Goal: Transaction & Acquisition: Purchase product/service

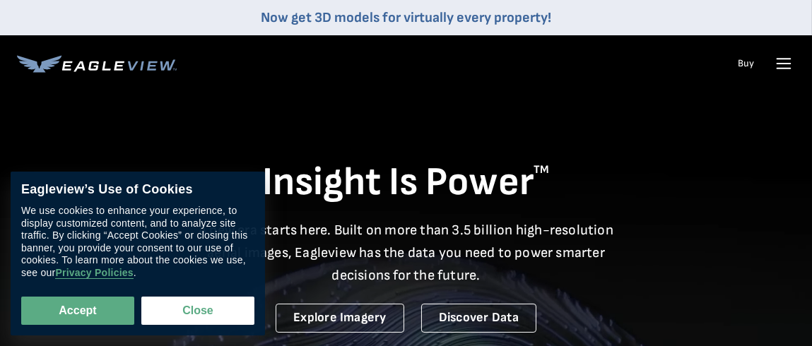
click at [0, 0] on div "Login" at bounding box center [0, 0] width 0 height 0
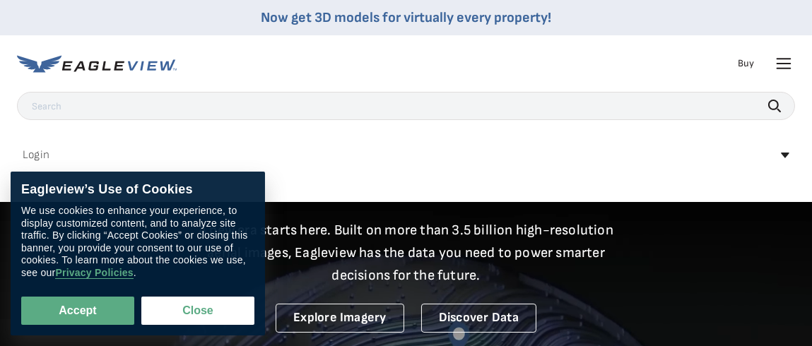
click at [0, 0] on div "Login" at bounding box center [0, 0] width 0 height 0
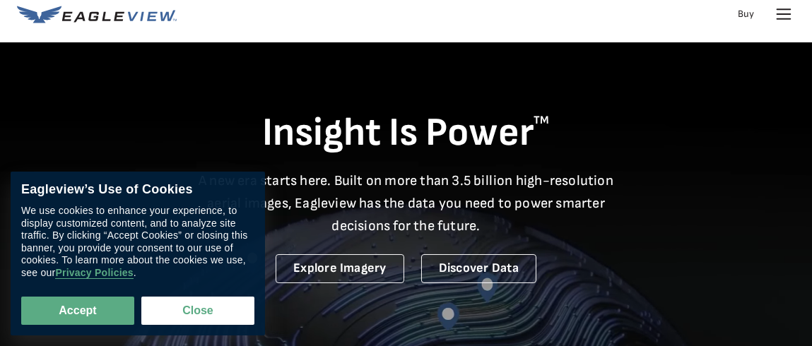
scroll to position [71, 0]
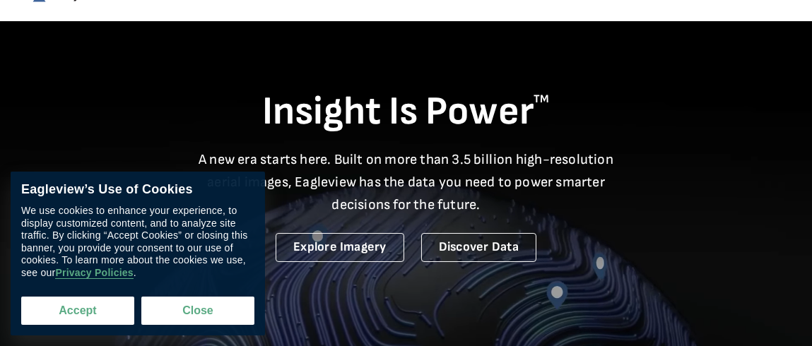
click at [52, 314] on button "Accept" at bounding box center [77, 311] width 113 height 28
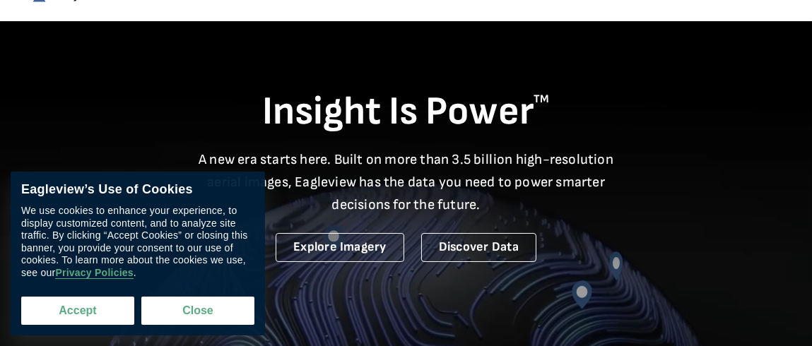
checkbox input "true"
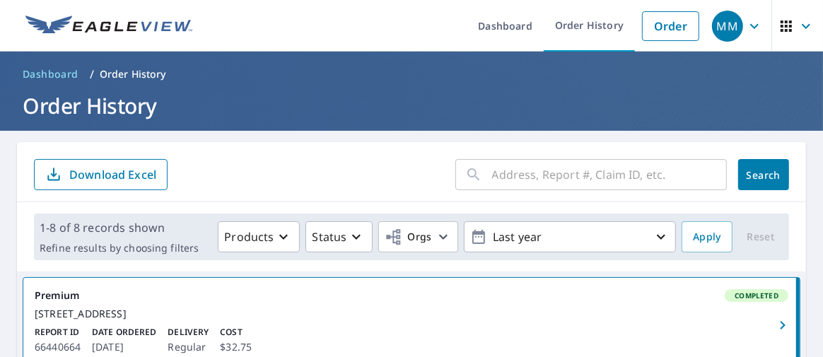
click at [517, 169] on input "text" at bounding box center [609, 175] width 235 height 40
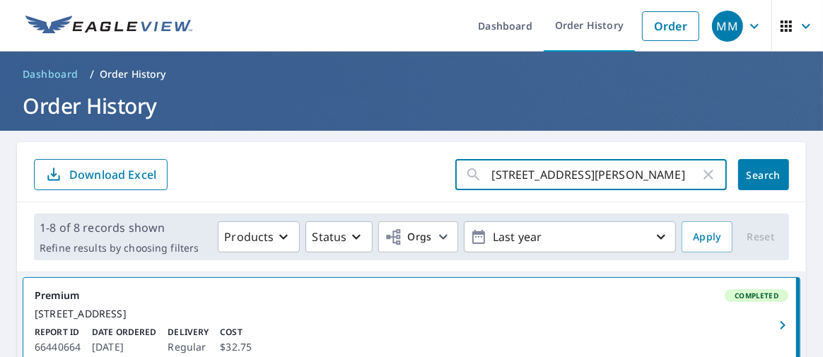
type input "[STREET_ADDRESS][PERSON_NAME]"
click at [752, 168] on span "Search" at bounding box center [763, 174] width 28 height 13
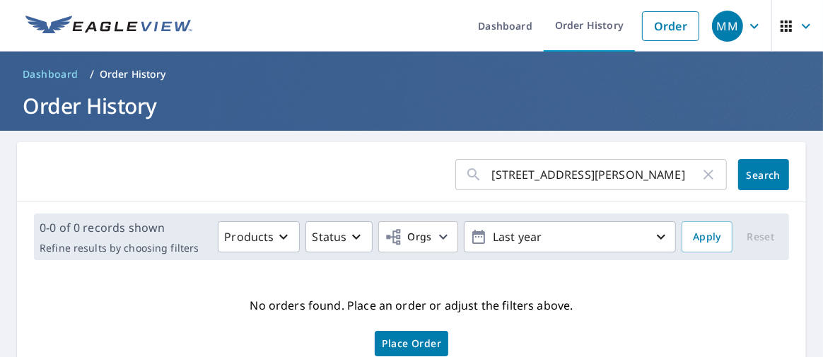
drag, startPoint x: 479, startPoint y: 172, endPoint x: 591, endPoint y: 163, distance: 112.7
click at [591, 163] on div "[STREET_ADDRESS][PERSON_NAME] ​" at bounding box center [590, 174] width 271 height 31
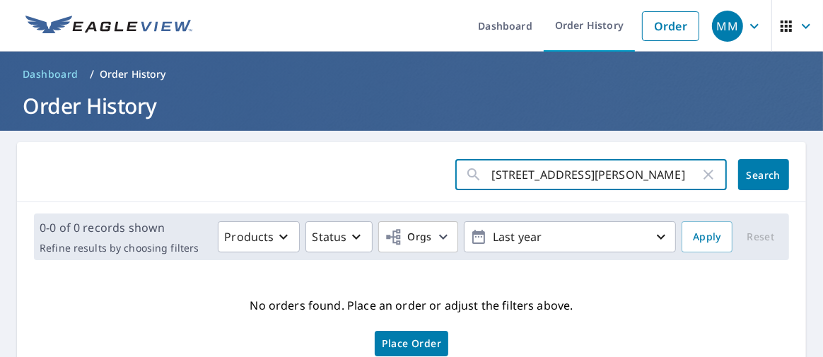
drag, startPoint x: 679, startPoint y: 176, endPoint x: 577, endPoint y: 179, distance: 101.8
click at [577, 179] on input "[STREET_ADDRESS][PERSON_NAME]" at bounding box center [596, 175] width 208 height 40
click at [688, 176] on input "[STREET_ADDRESS][PERSON_NAME]" at bounding box center [596, 175] width 208 height 40
drag, startPoint x: 688, startPoint y: 176, endPoint x: 456, endPoint y: 191, distance: 231.6
click at [456, 191] on div "[STREET_ADDRESS][PERSON_NAME] ​ Search" at bounding box center [411, 172] width 789 height 60
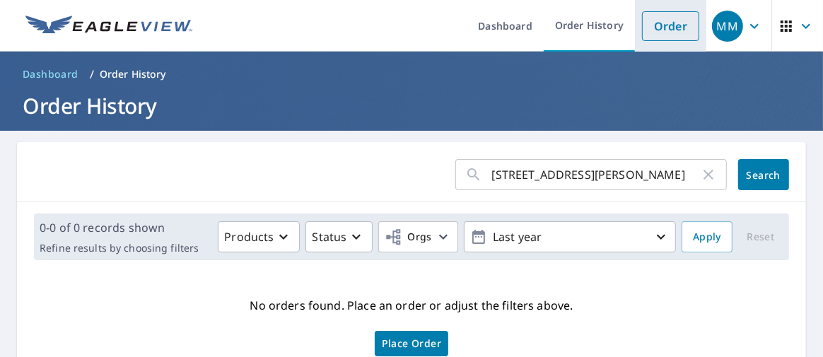
click at [659, 27] on link "Order" at bounding box center [670, 26] width 57 height 30
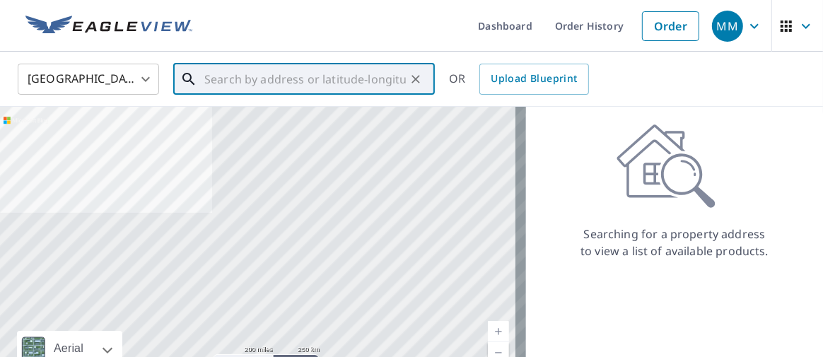
click at [300, 81] on input "text" at bounding box center [304, 79] width 201 height 40
paste input "[STREET_ADDRESS][PERSON_NAME]"
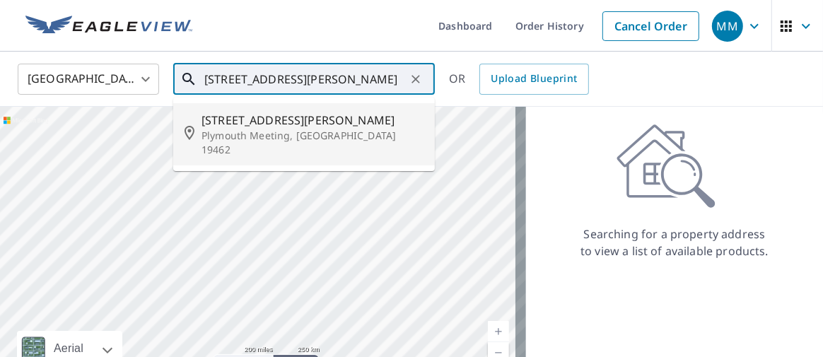
click at [311, 129] on p "Plymouth Meeting, [GEOGRAPHIC_DATA] 19462" at bounding box center [312, 143] width 222 height 28
type input "[STREET_ADDRESS][PERSON_NAME]"
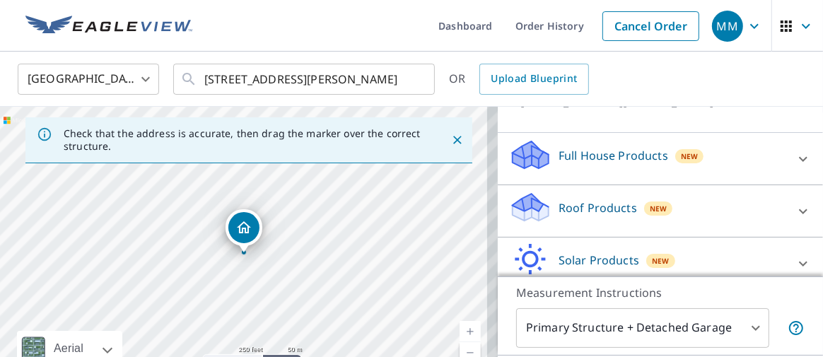
scroll to position [141, 0]
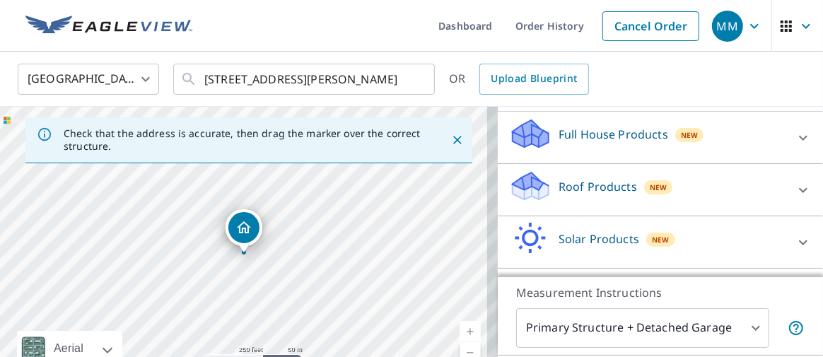
click at [607, 195] on p "Roof Products" at bounding box center [597, 186] width 78 height 17
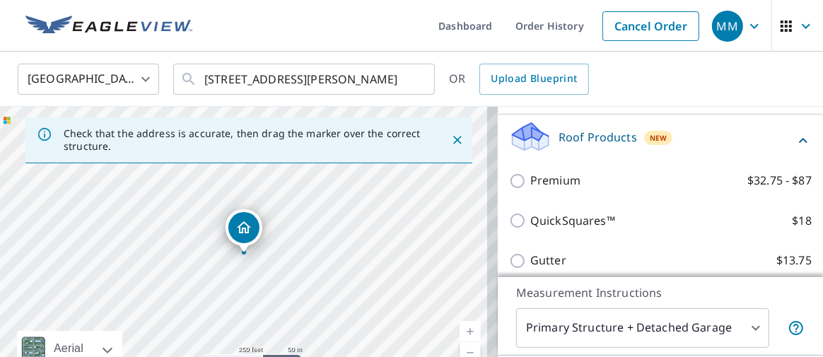
scroll to position [212, 0]
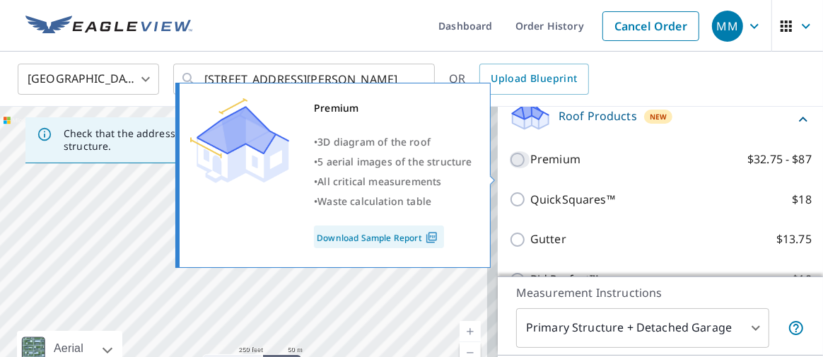
click at [509, 168] on input "Premium $32.75 - $87" at bounding box center [519, 159] width 21 height 17
checkbox input "true"
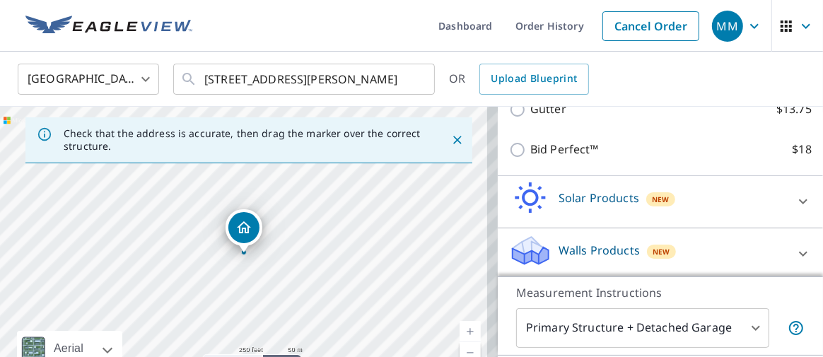
scroll to position [406, 0]
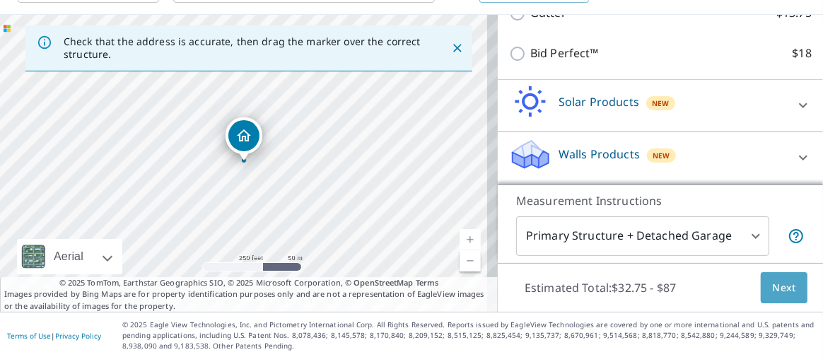
click at [786, 284] on button "Next" at bounding box center [783, 288] width 47 height 32
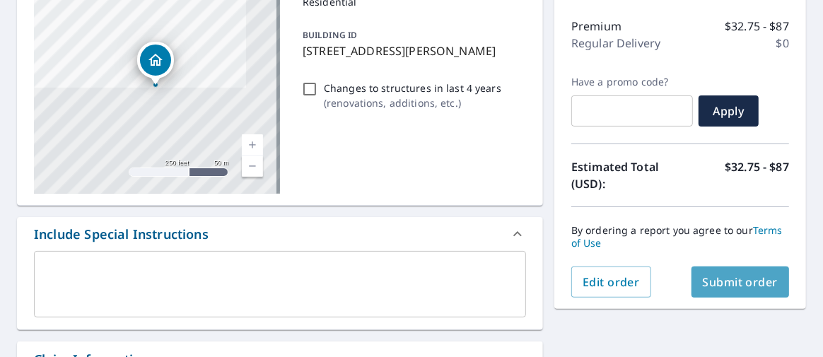
click at [738, 288] on span "Submit order" at bounding box center [740, 282] width 76 height 16
checkbox input "true"
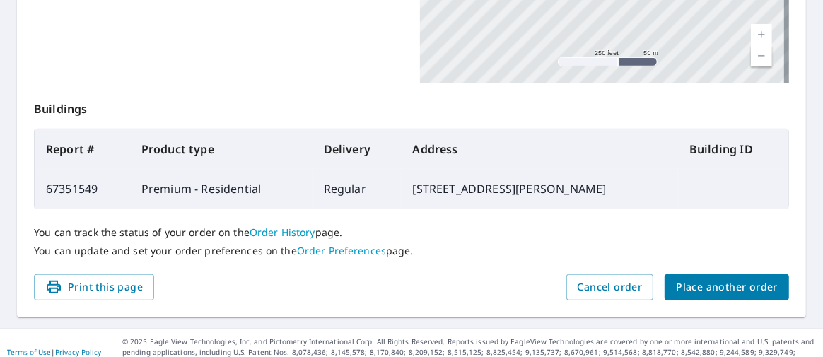
scroll to position [483, 0]
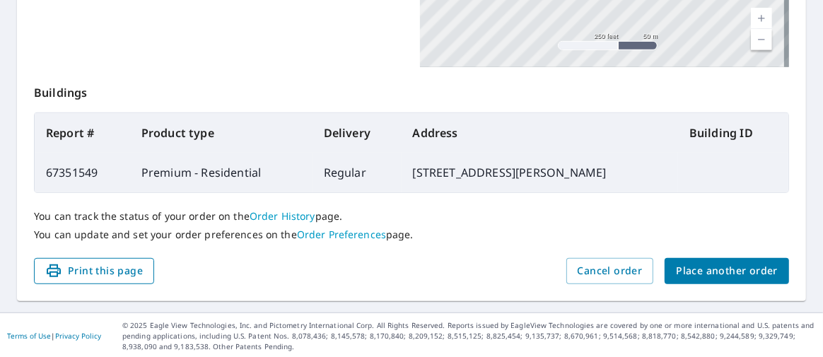
click at [123, 270] on span "Print this page" at bounding box center [94, 271] width 98 height 18
